Goal: Information Seeking & Learning: Understand process/instructions

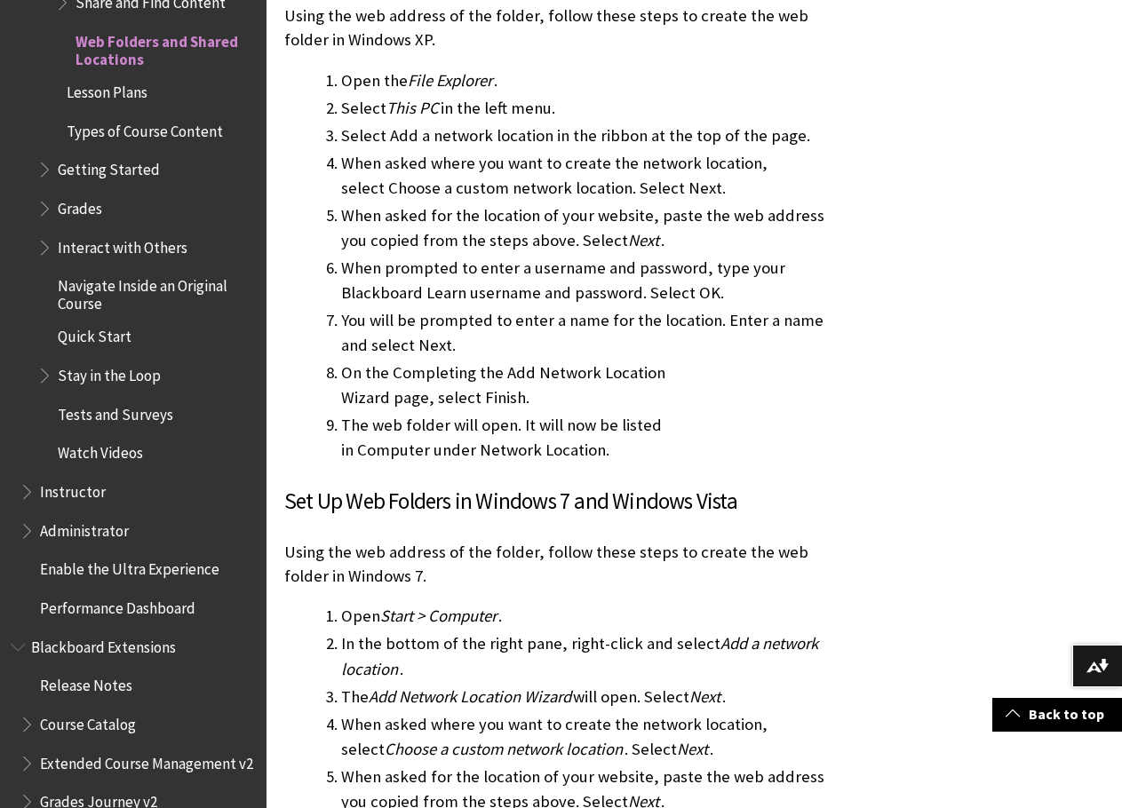
scroll to position [2309, 0]
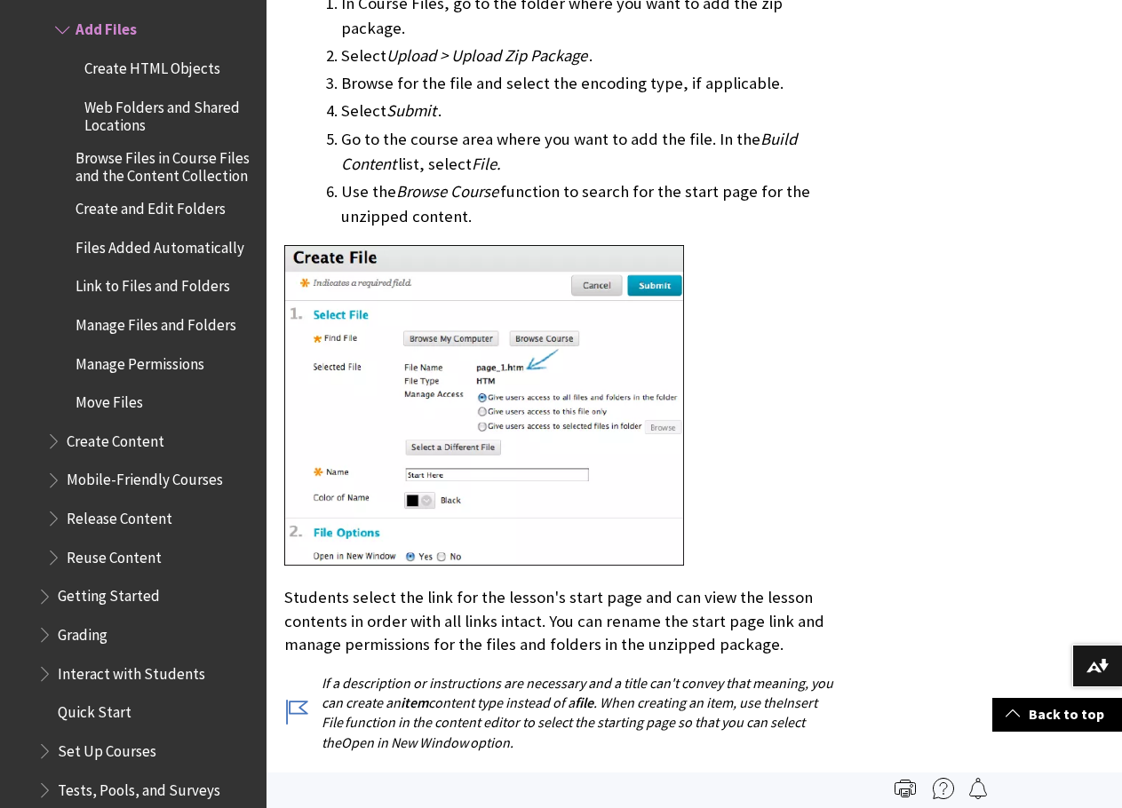
scroll to position [4618, 0]
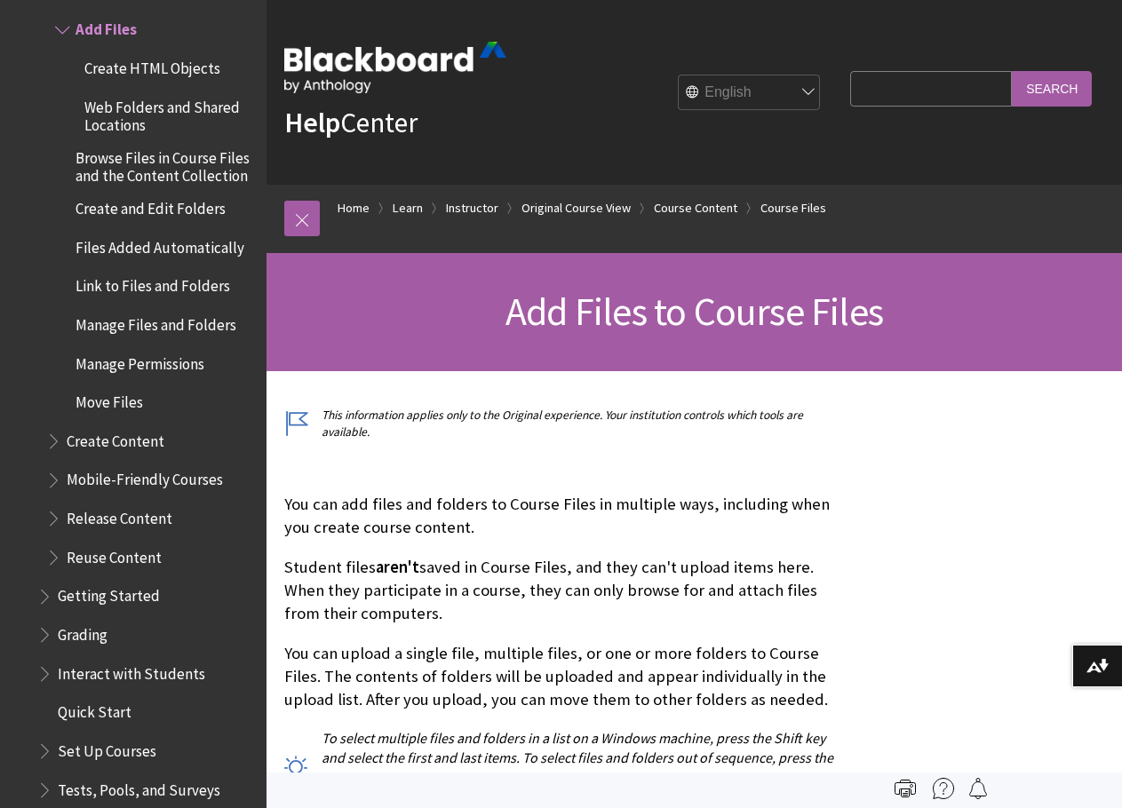
scroll to position [89, 0]
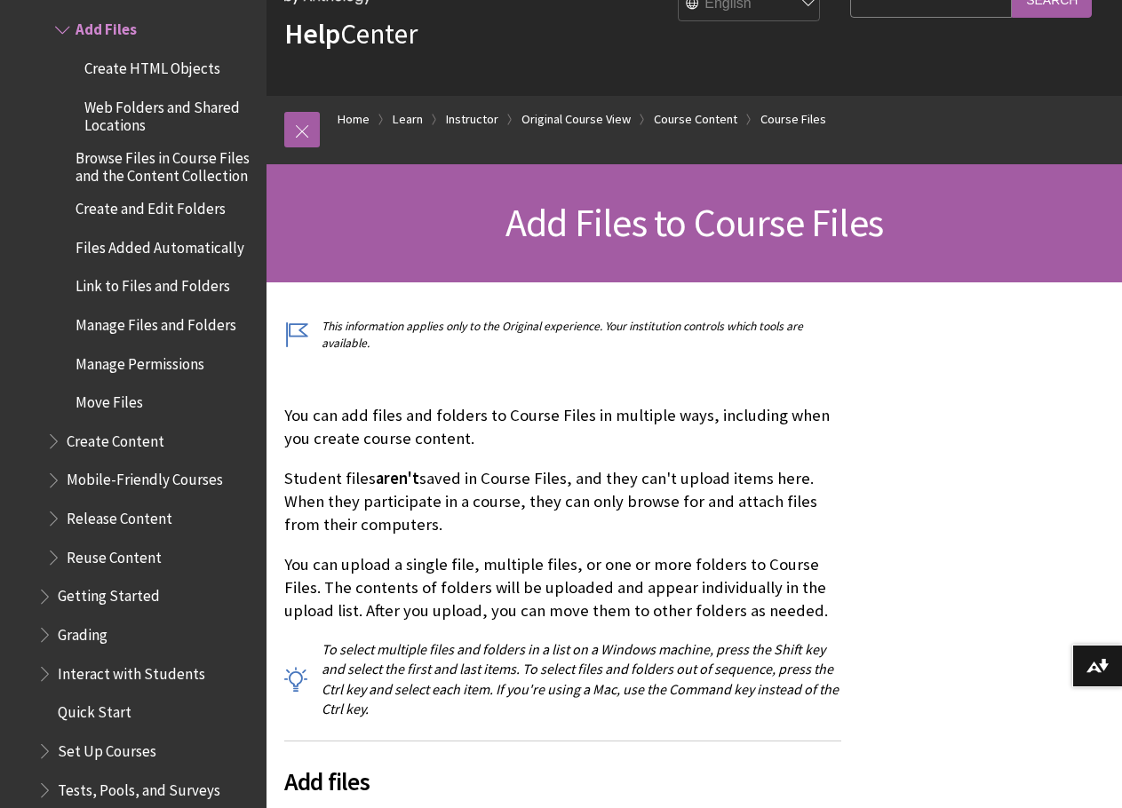
click at [702, 567] on p "You can upload a single file, multiple files, or one or more folders to Course …" at bounding box center [562, 588] width 557 height 70
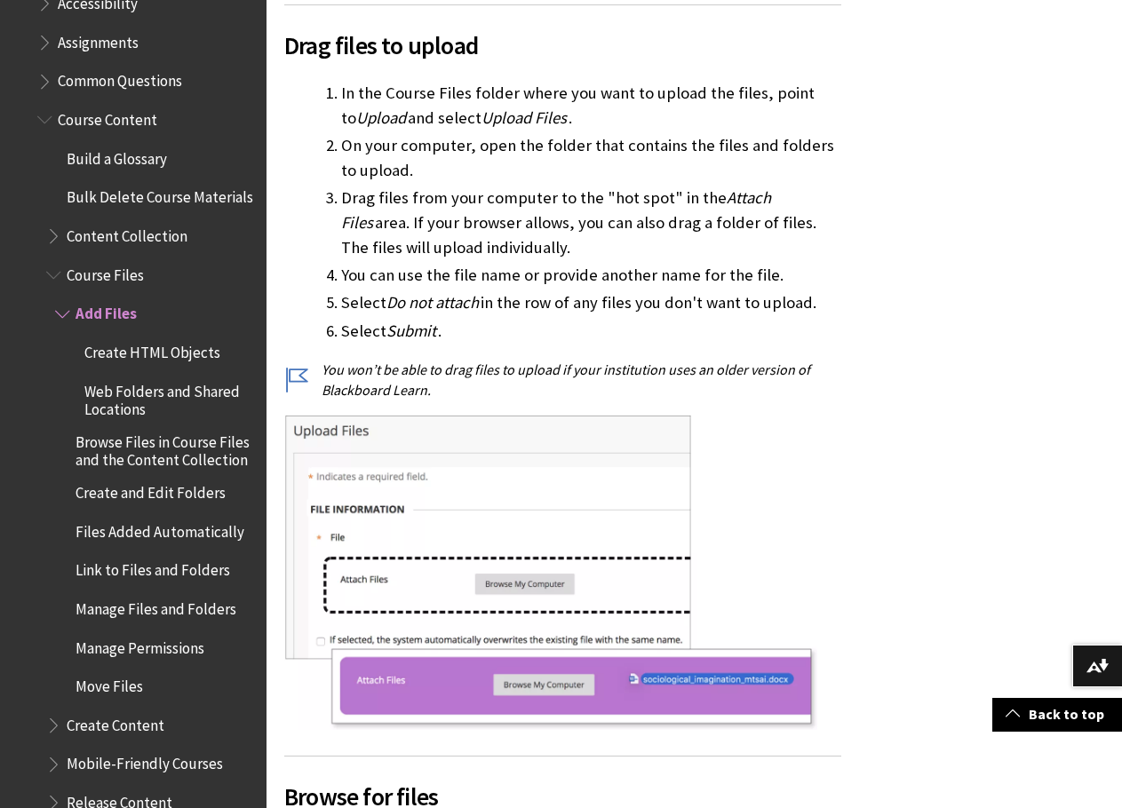
scroll to position [1243, 0]
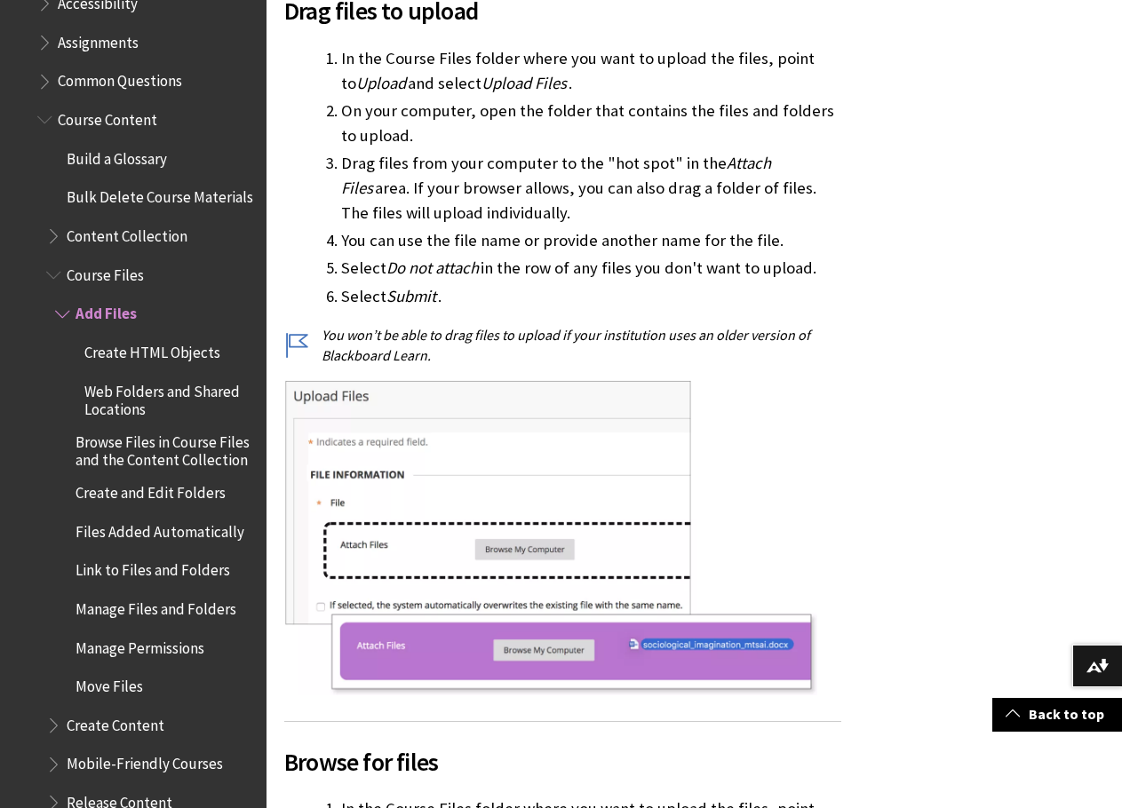
click at [790, 518] on img at bounding box center [550, 537] width 533 height 316
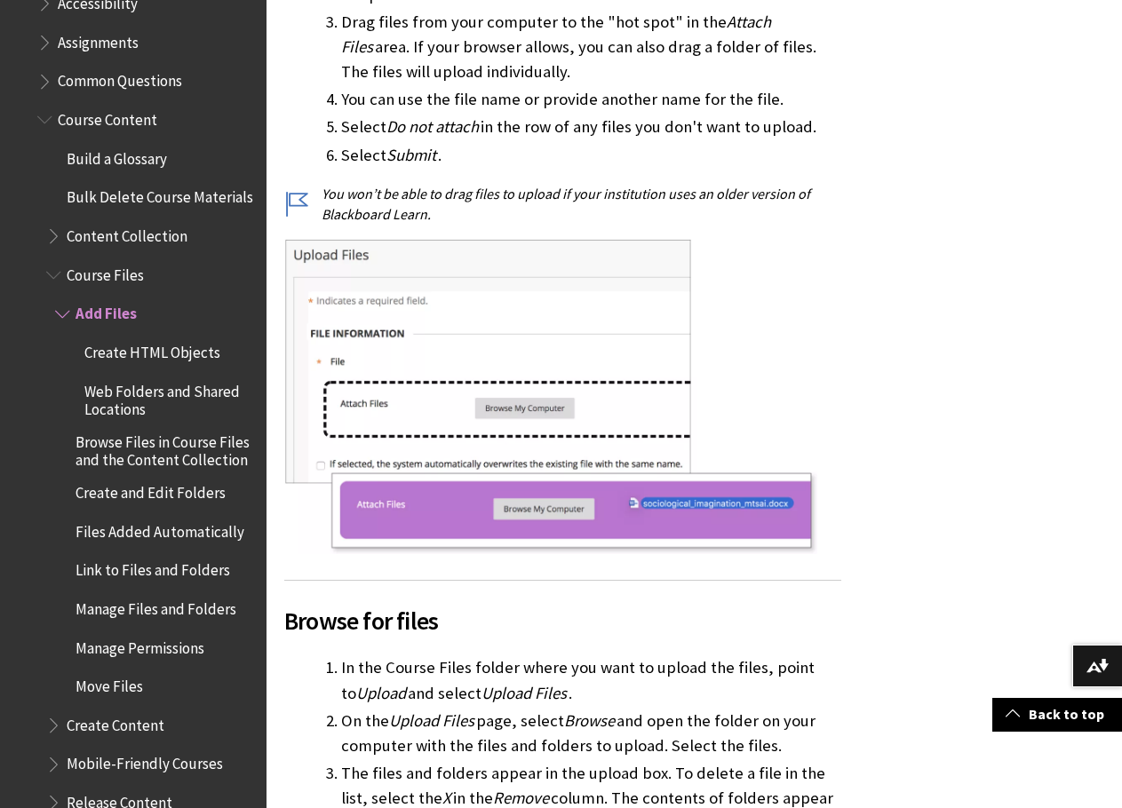
scroll to position [1598, 0]
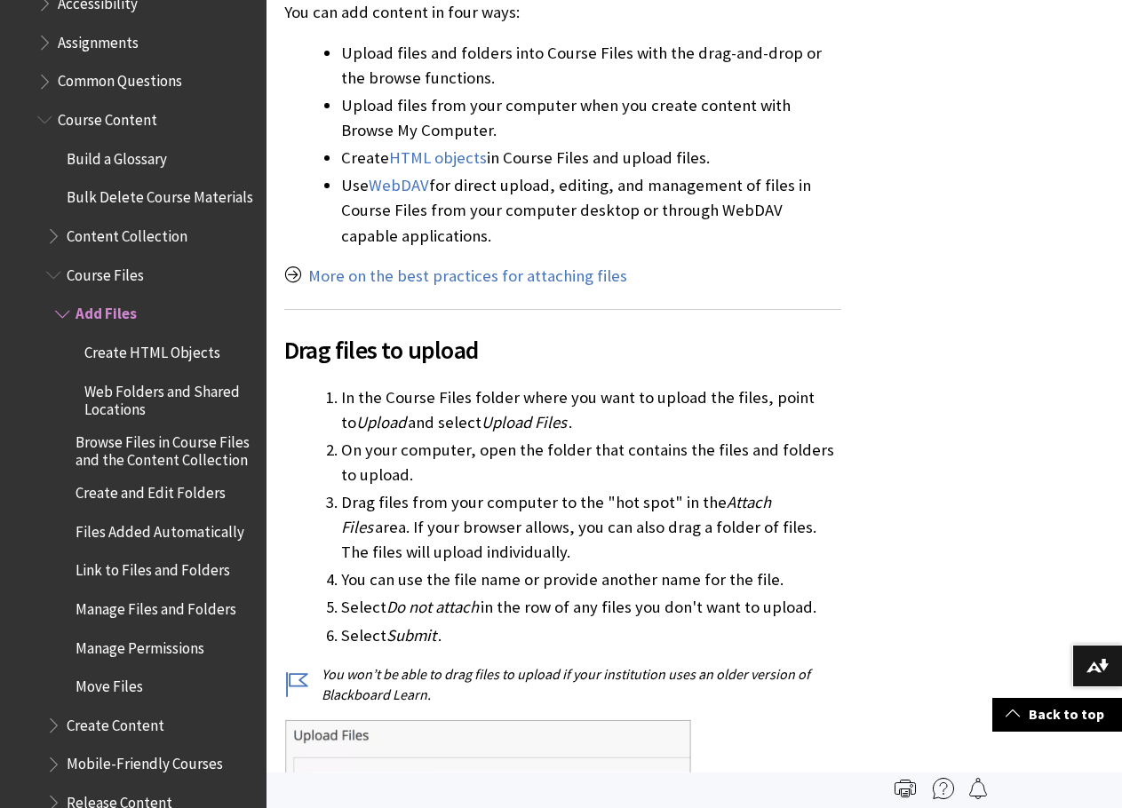
scroll to position [888, 0]
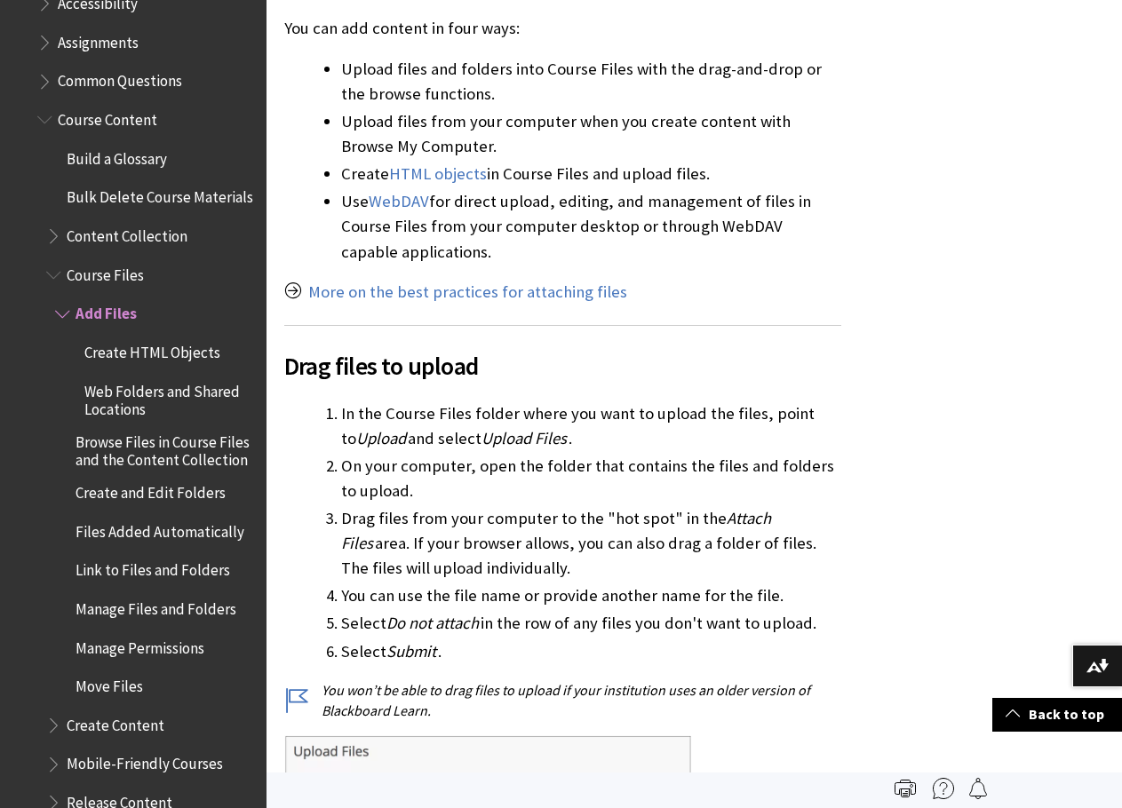
click at [781, 464] on li "On your computer, open the folder that contains the files and folders to upload." at bounding box center [591, 479] width 500 height 50
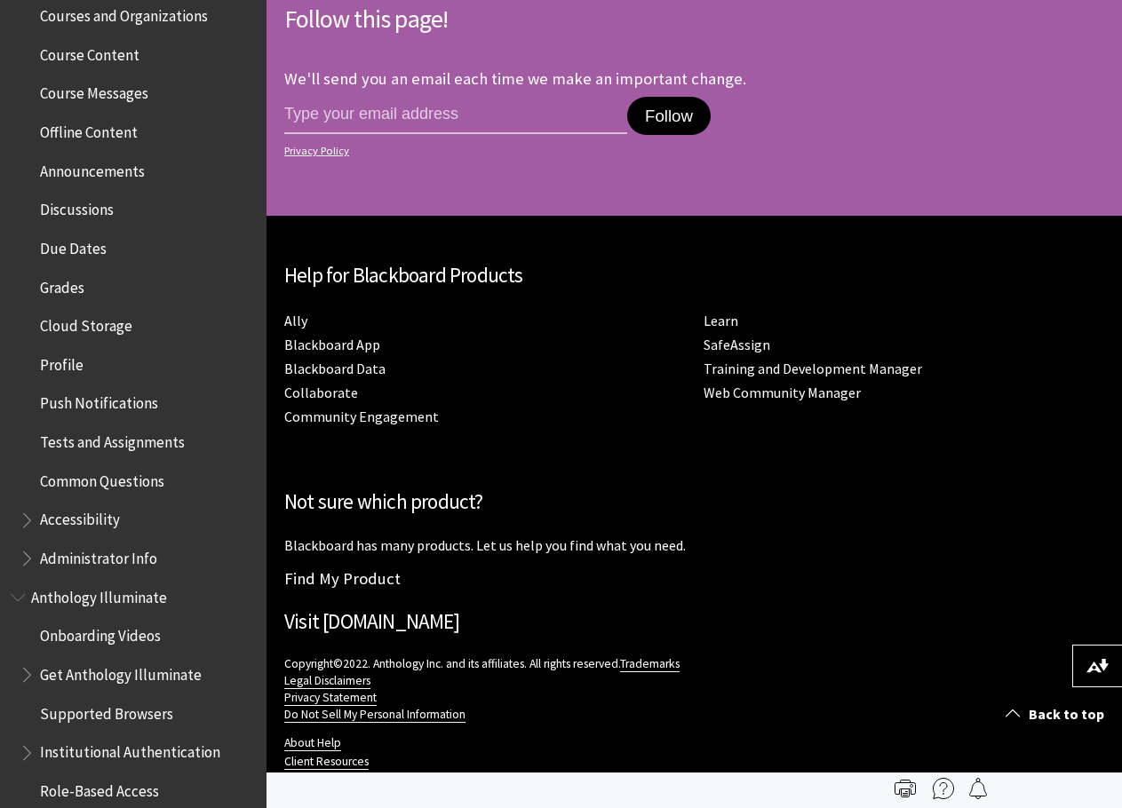
scroll to position [686, 0]
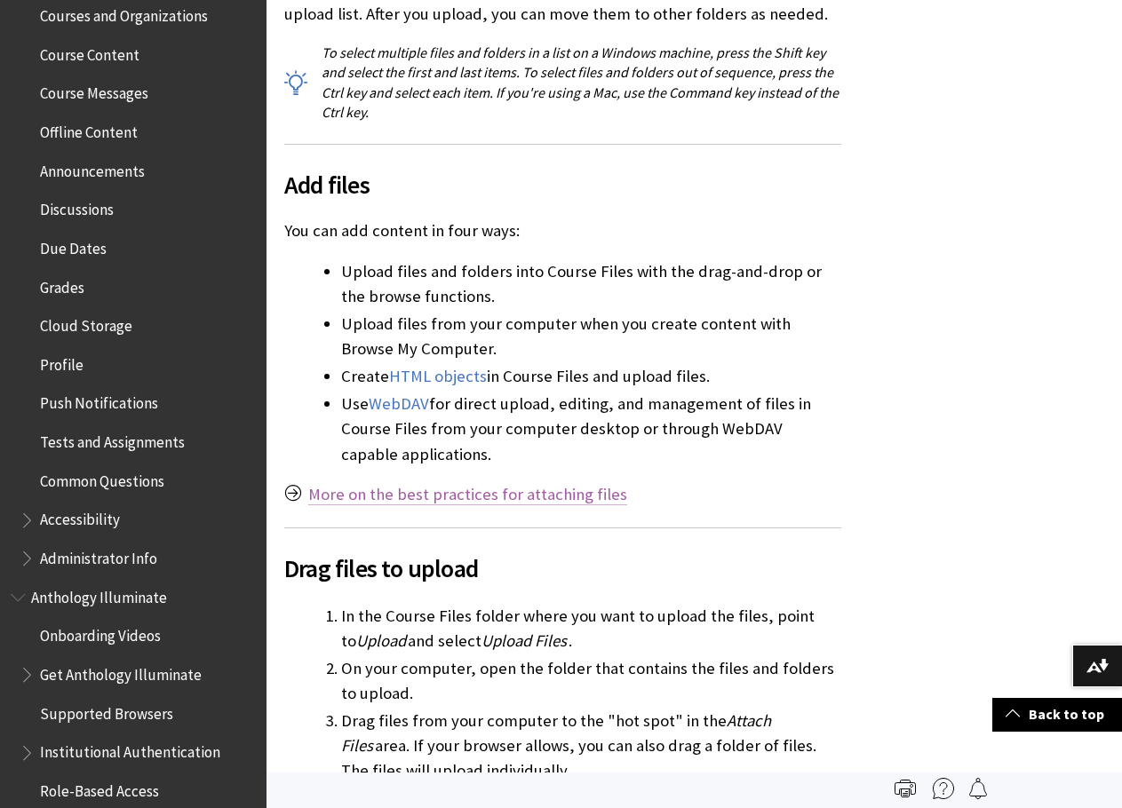
drag, startPoint x: 348, startPoint y: 496, endPoint x: 397, endPoint y: 495, distance: 48.9
click at [348, 496] on link "More on the best practices for attaching files" at bounding box center [467, 494] width 319 height 21
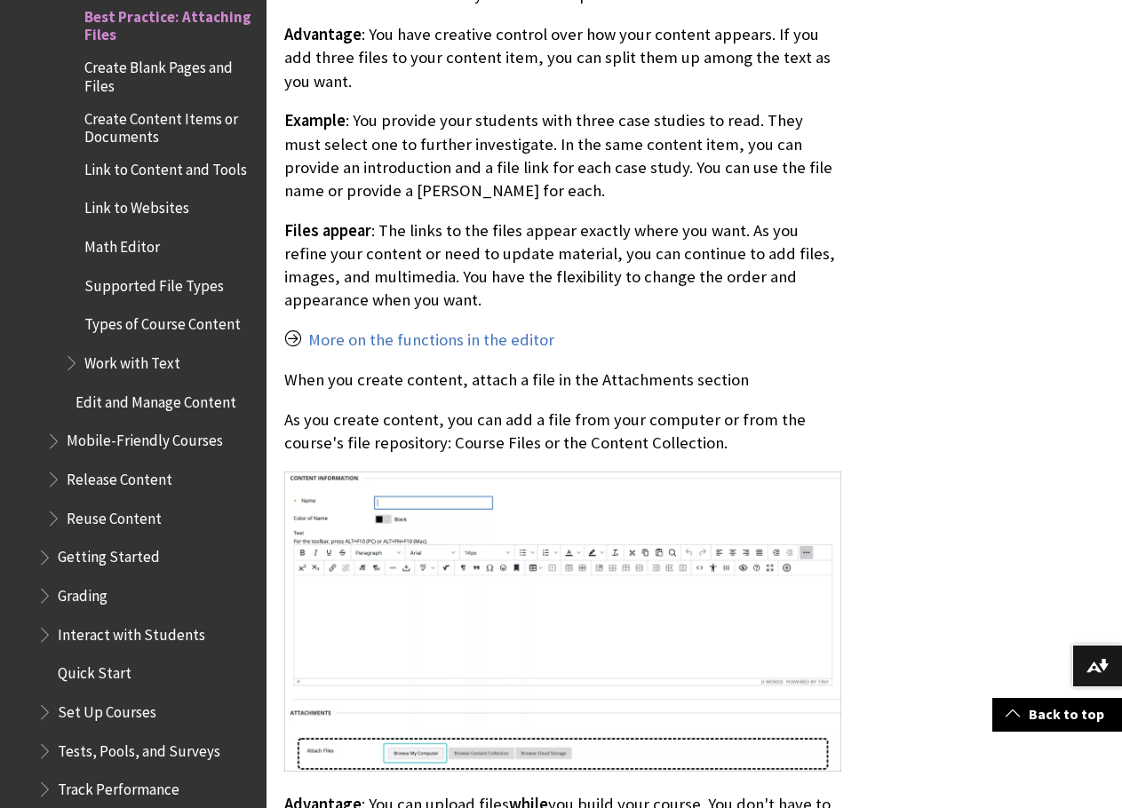
scroll to position [1687, 0]
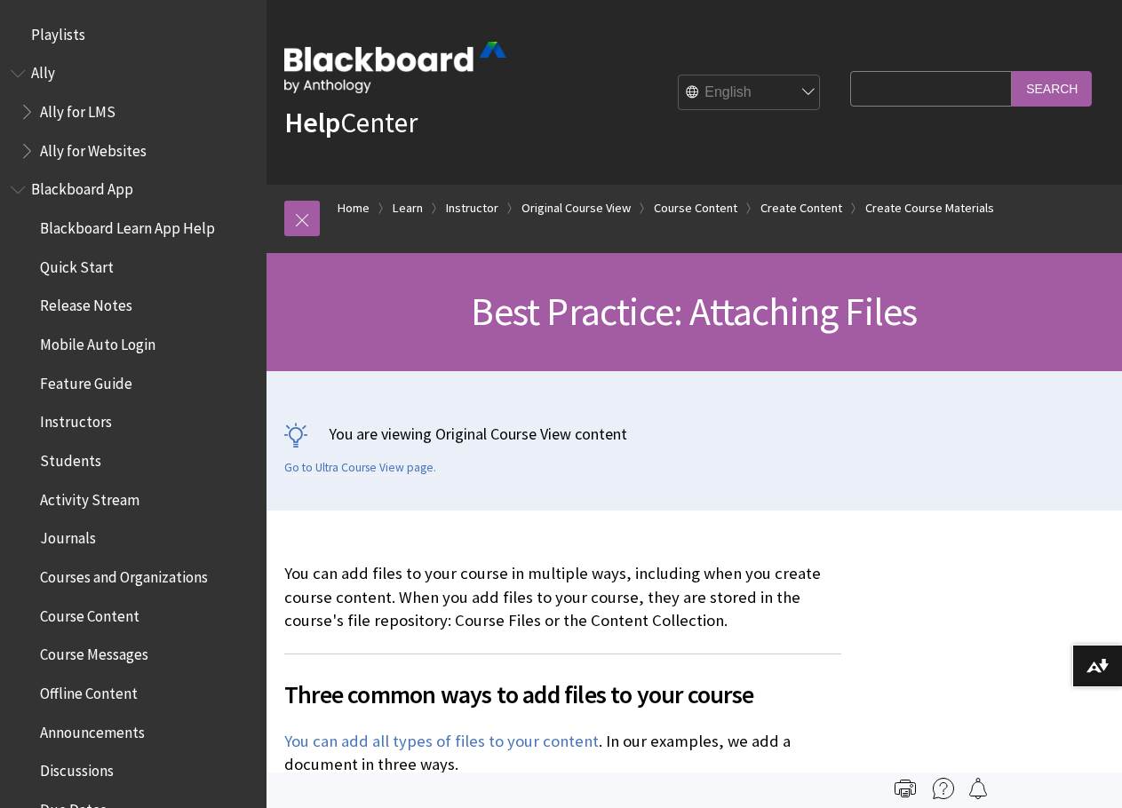
scroll to position [2985, 0]
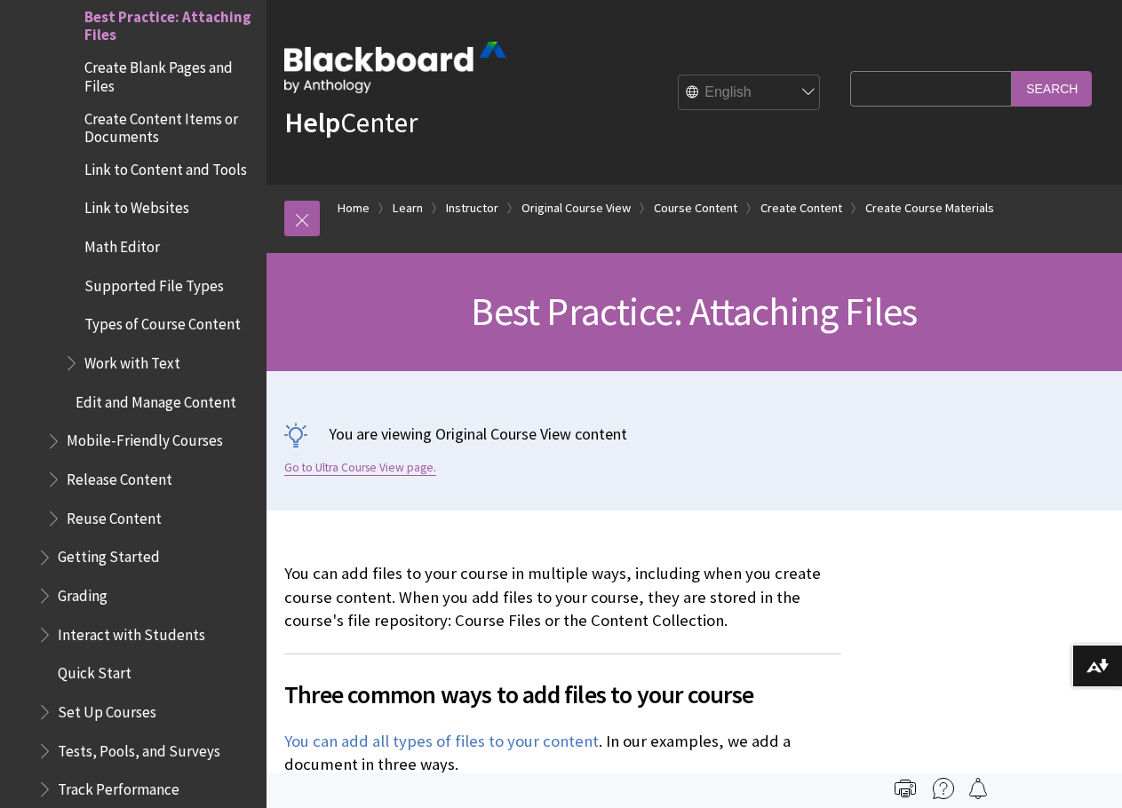
click at [403, 463] on link "Go to Ultra Course View page." at bounding box center [360, 468] width 152 height 16
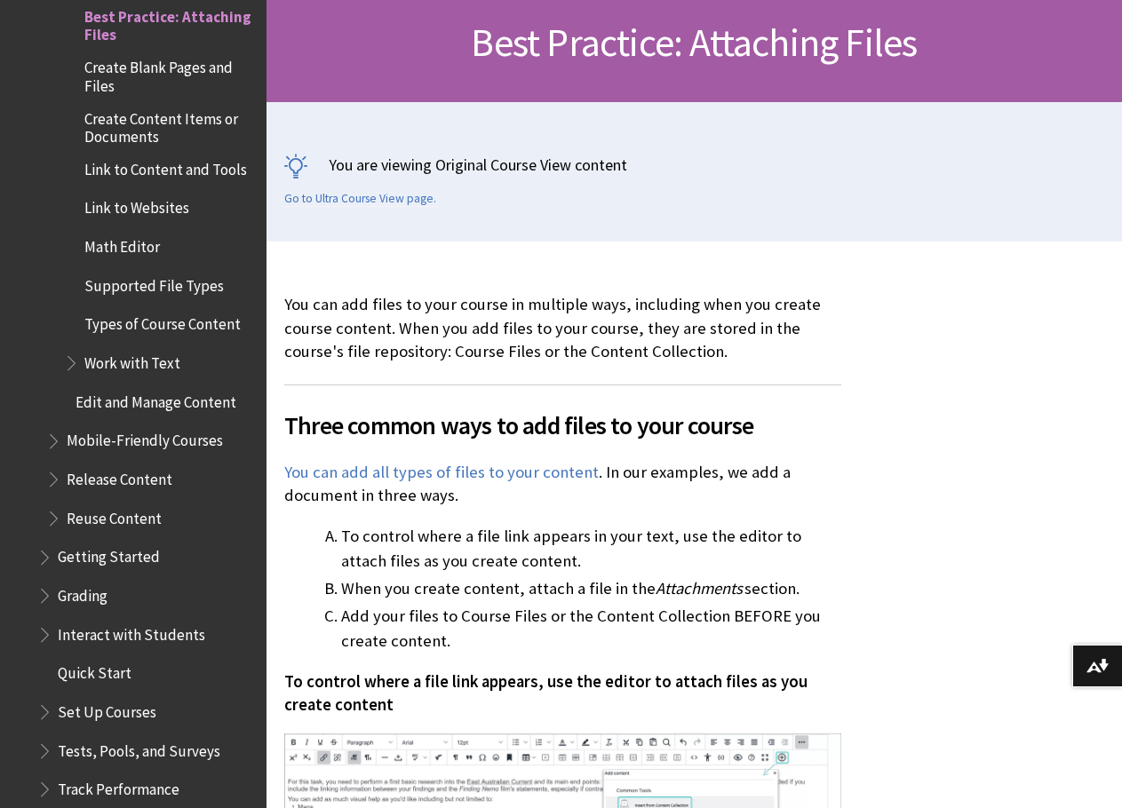
scroll to position [355, 0]
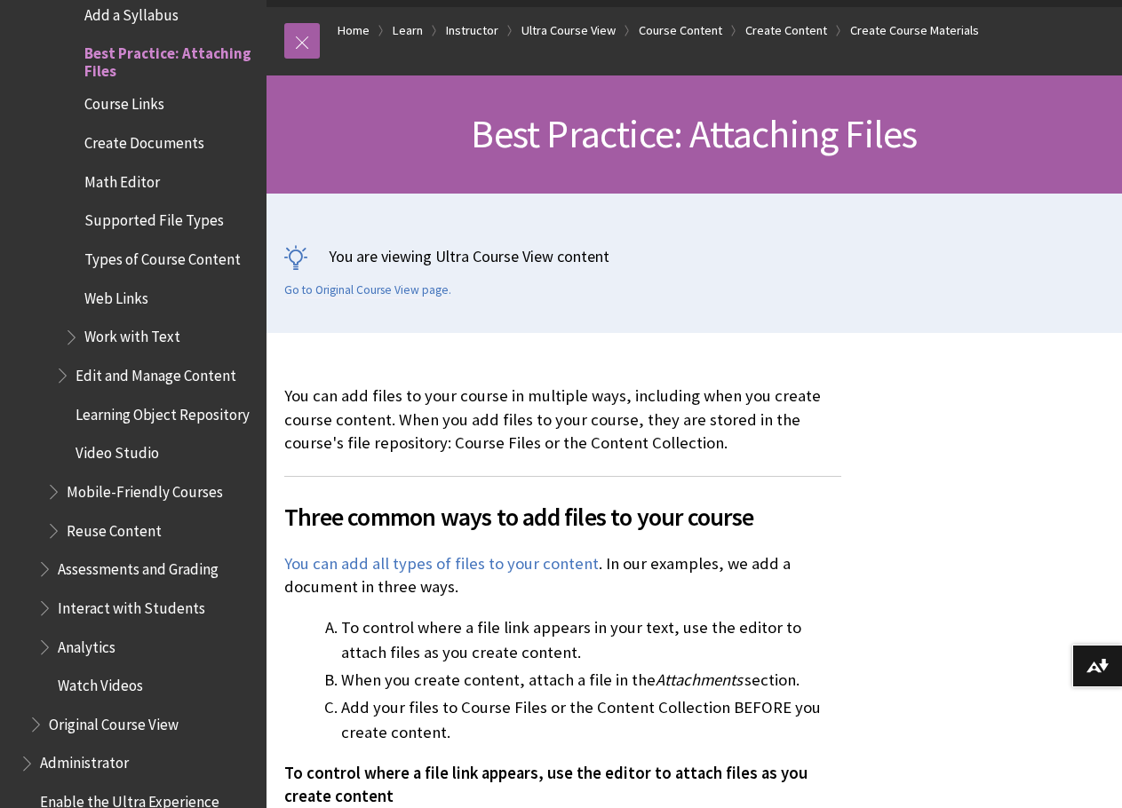
scroll to position [355, 0]
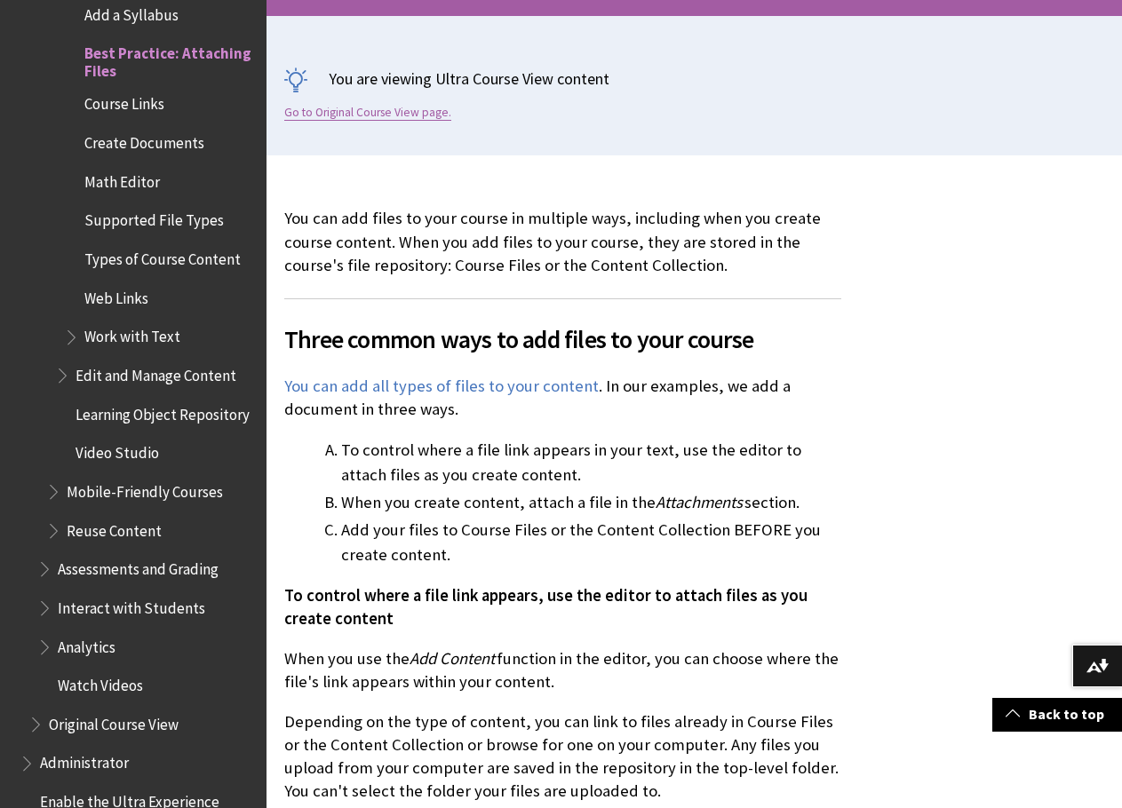
click at [369, 116] on link "Go to Original Course View page." at bounding box center [367, 113] width 167 height 16
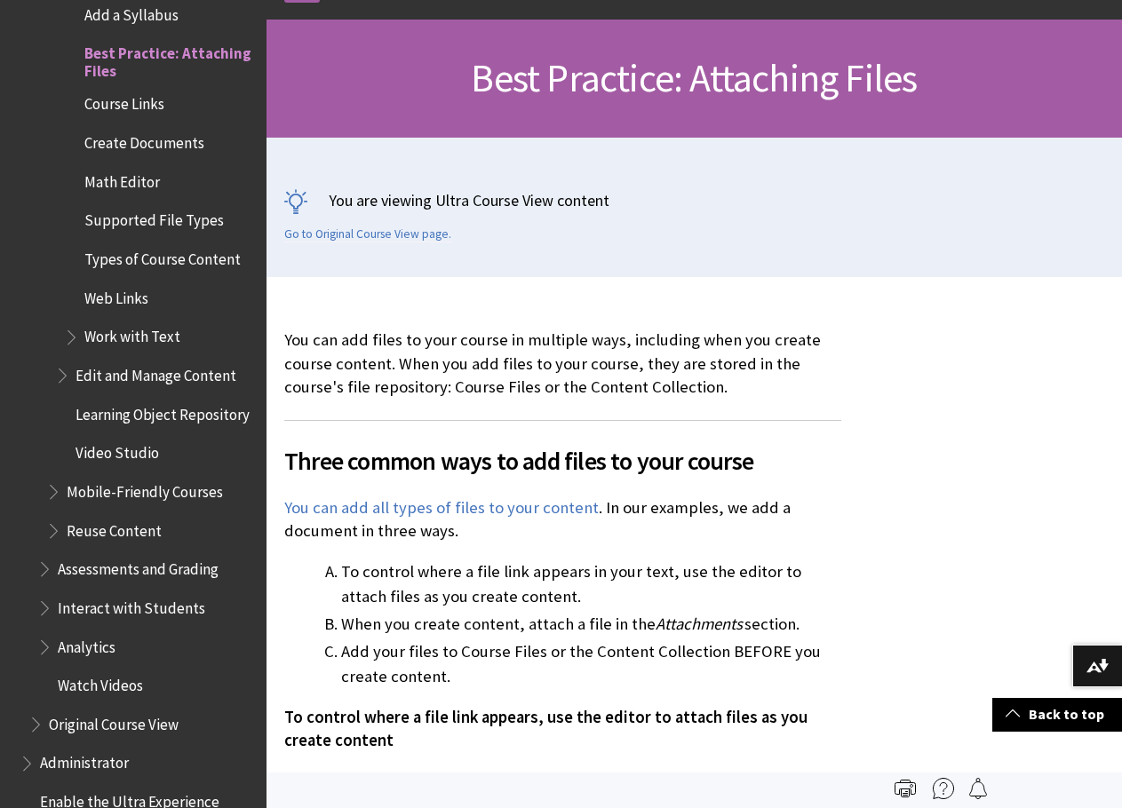
scroll to position [0, 0]
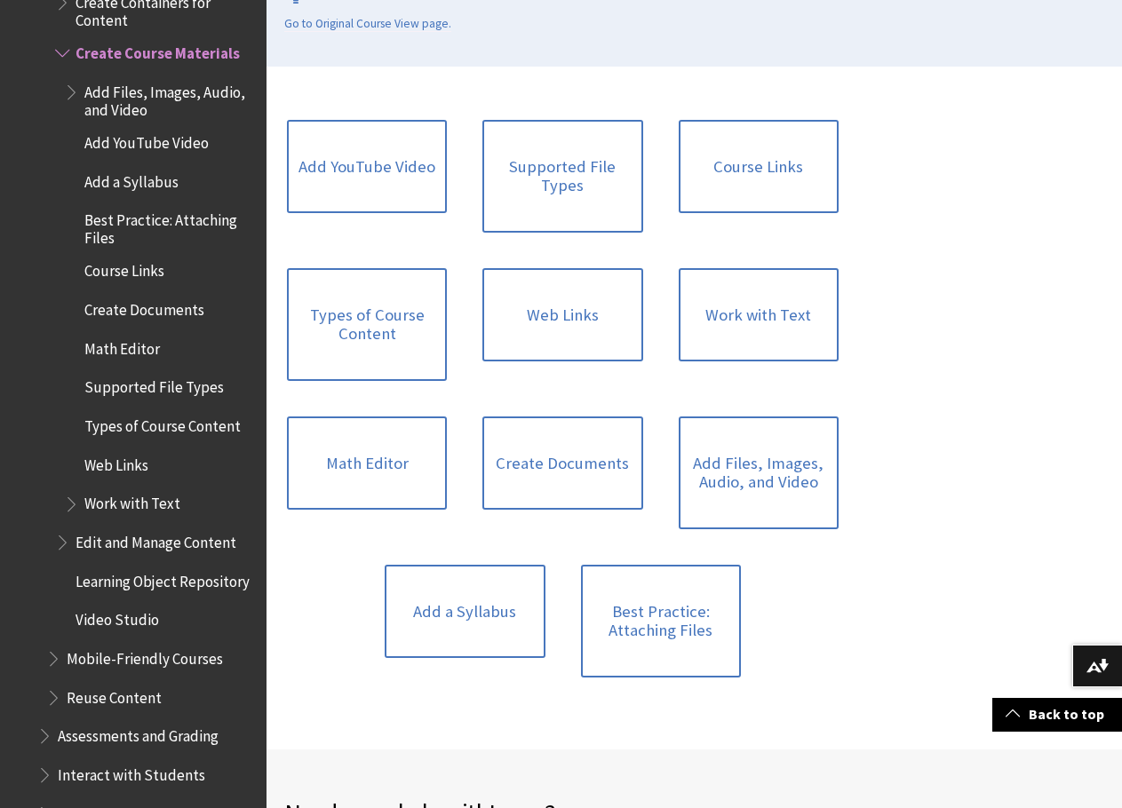
scroll to position [355, 0]
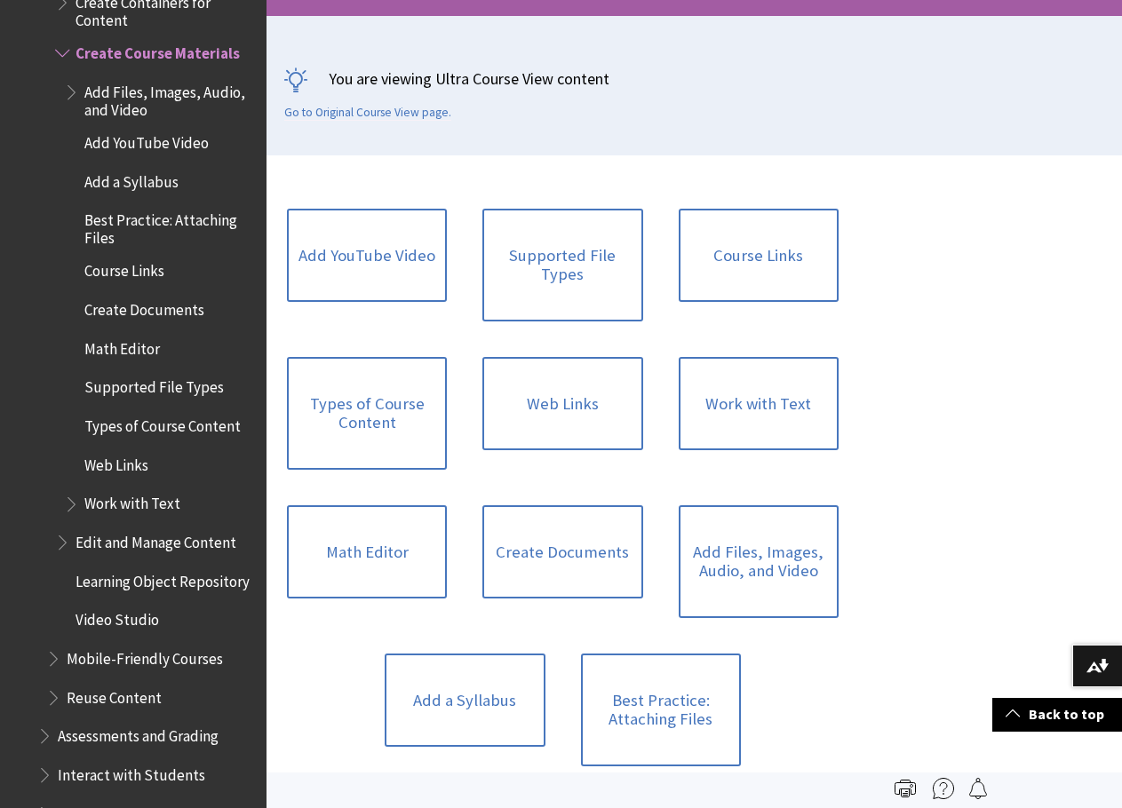
drag, startPoint x: 431, startPoint y: 116, endPoint x: 449, endPoint y: 117, distance: 18.7
click at [431, 116] on link "Go to Original Course View page." at bounding box center [367, 113] width 167 height 16
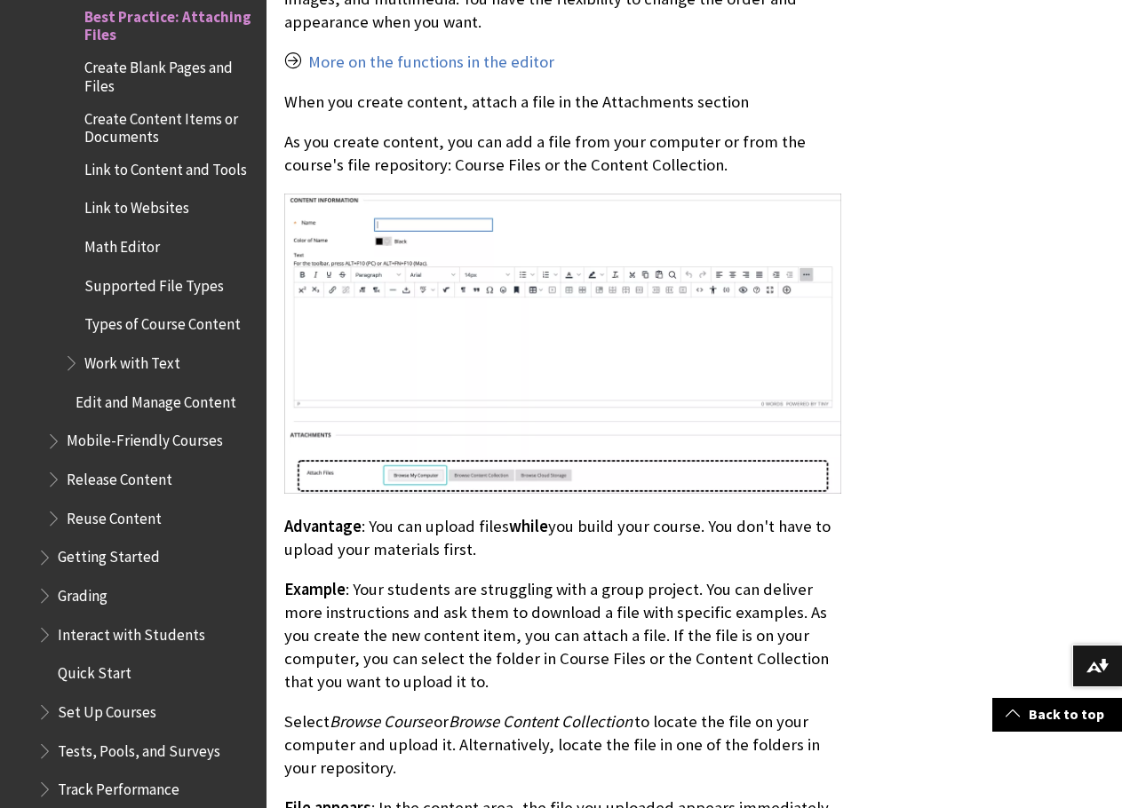
scroll to position [1687, 0]
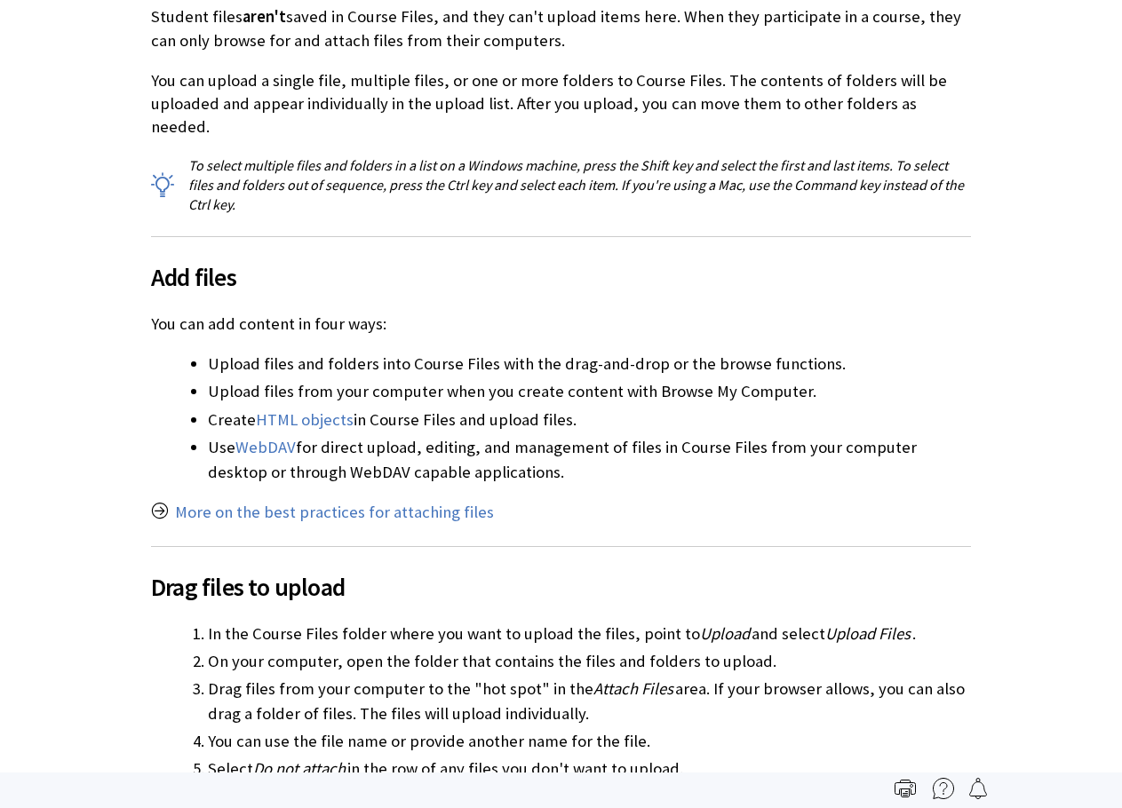
scroll to position [2549, 0]
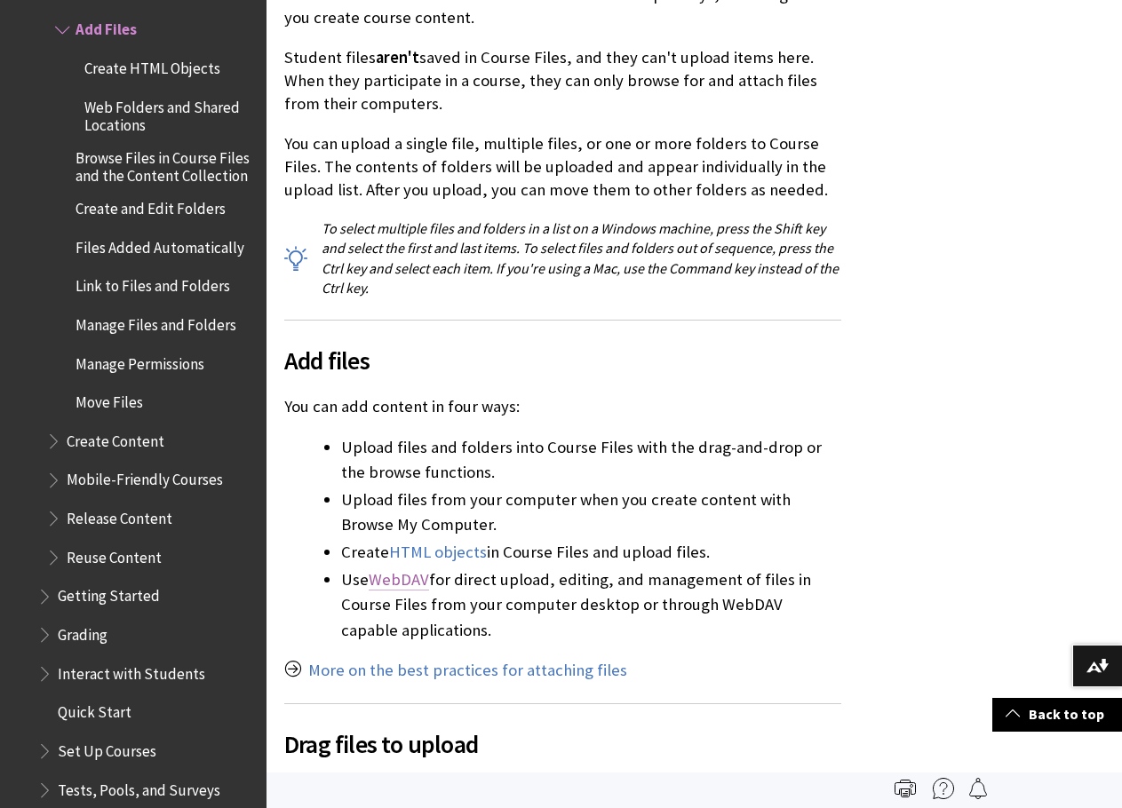
click at [391, 577] on link "WebDAV" at bounding box center [399, 579] width 60 height 21
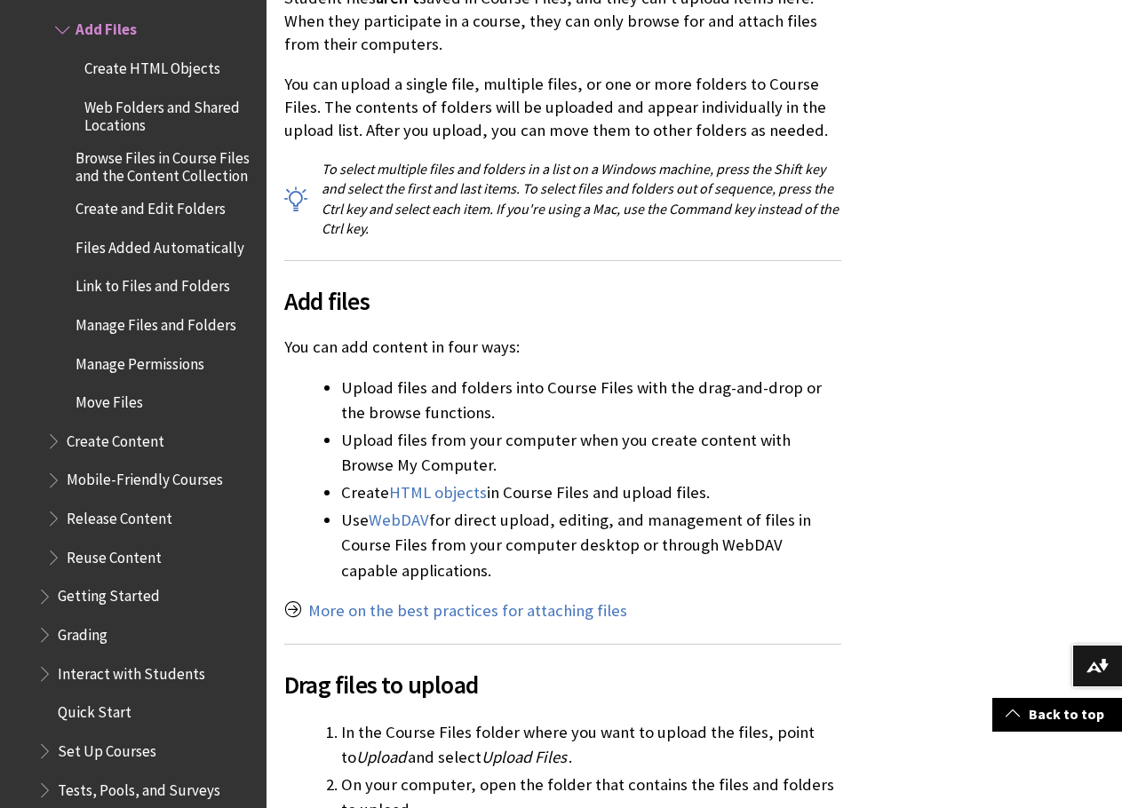
scroll to position [599, 0]
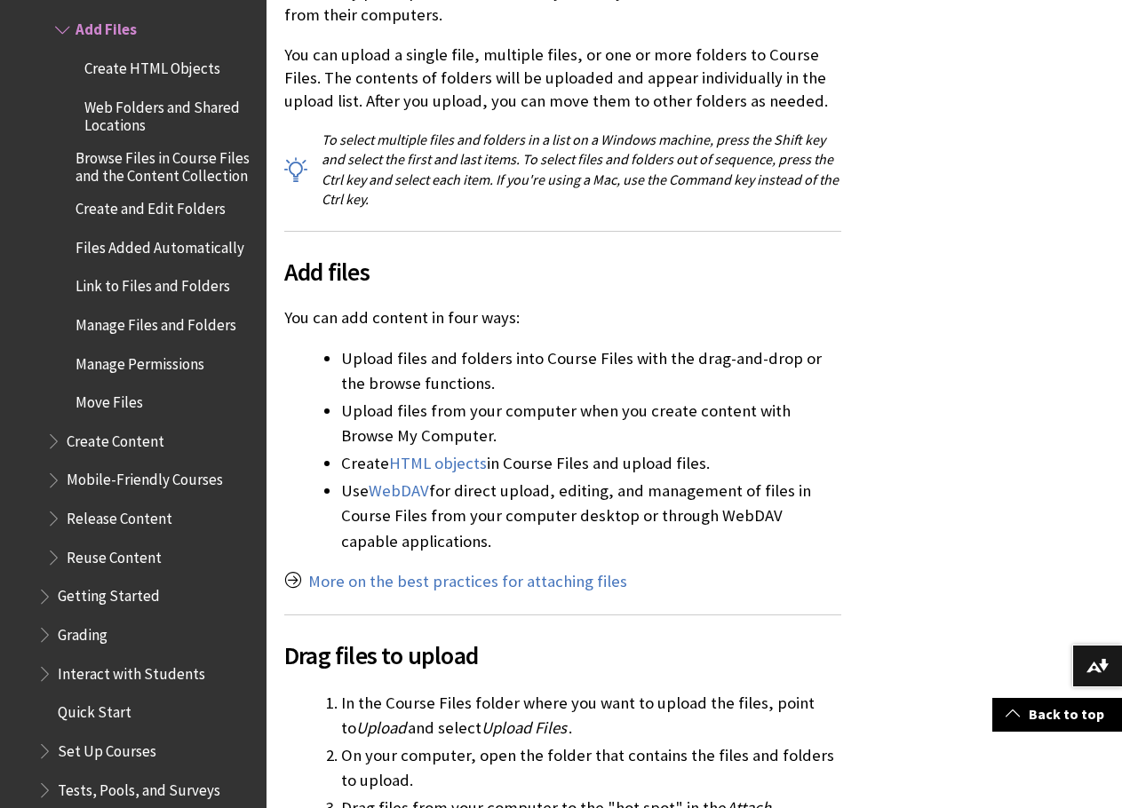
drag, startPoint x: 543, startPoint y: 581, endPoint x: 674, endPoint y: 170, distance: 431.4
click at [618, 133] on p "To select multiple files and folders in a list on a Windows machine, press the …" at bounding box center [562, 170] width 557 height 80
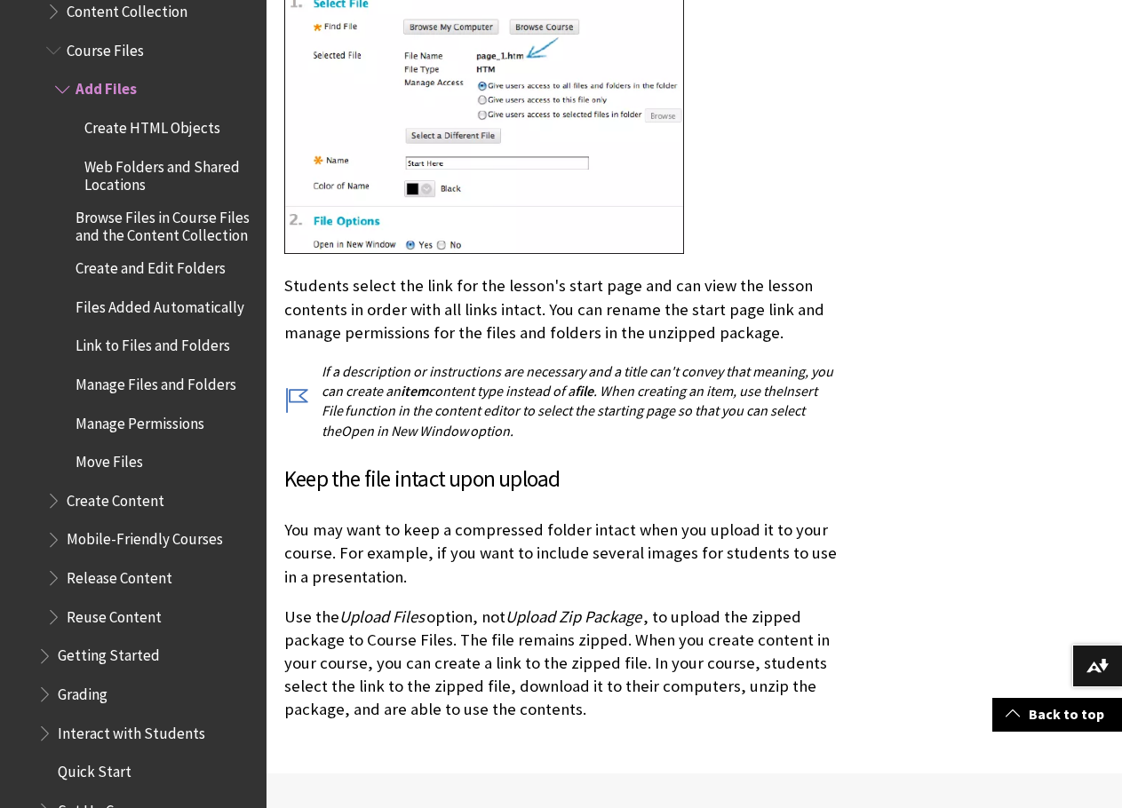
scroll to position [2460, 0]
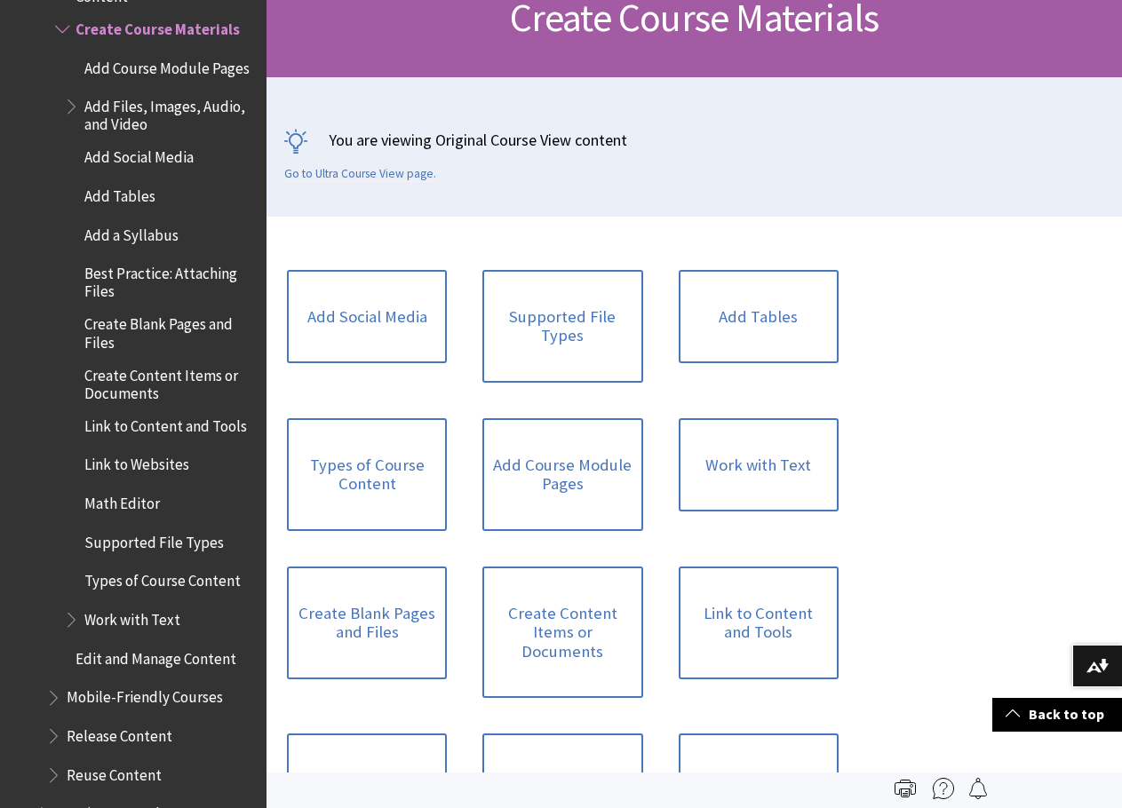
scroll to position [266, 0]
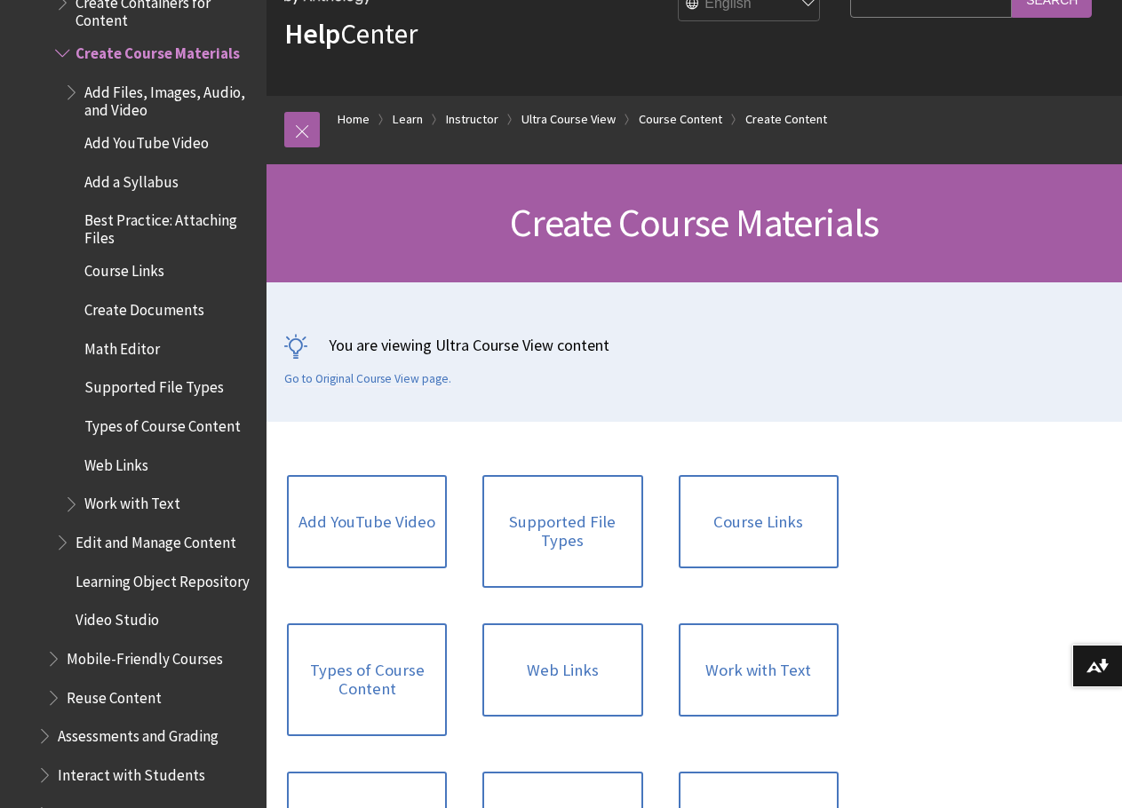
scroll to position [355, 0]
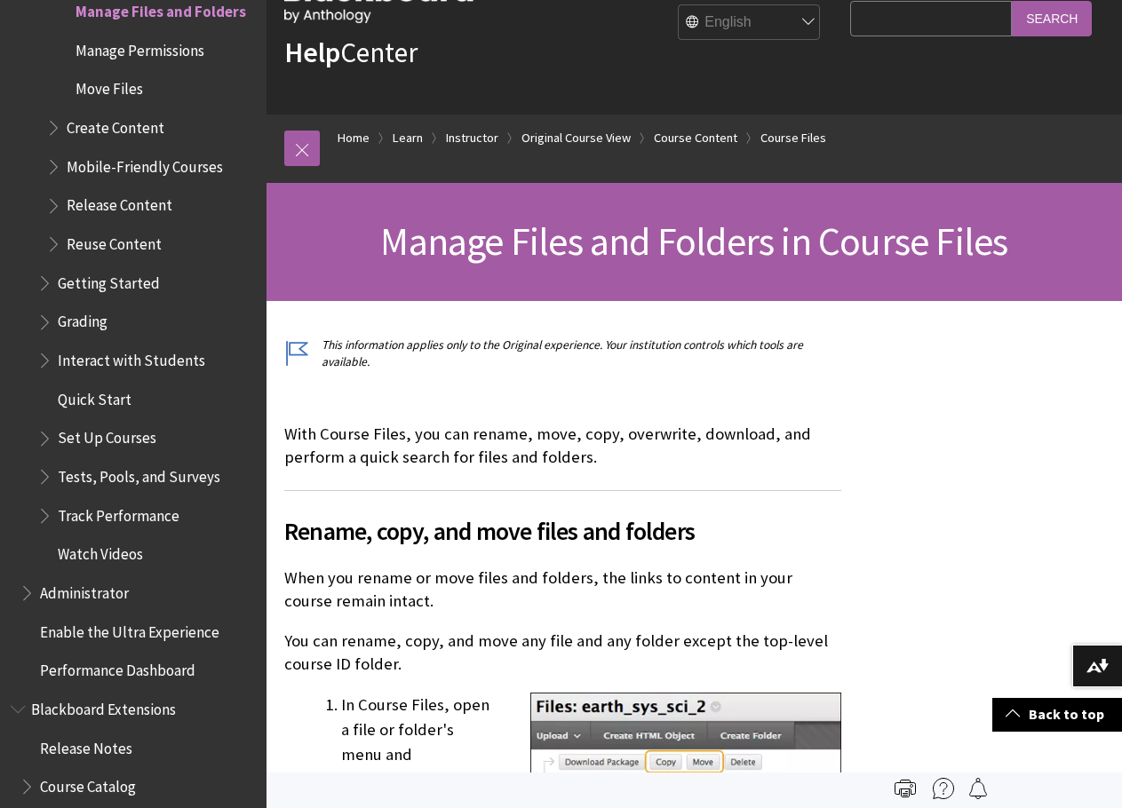
scroll to position [65, 0]
